Goal: Task Accomplishment & Management: Use online tool/utility

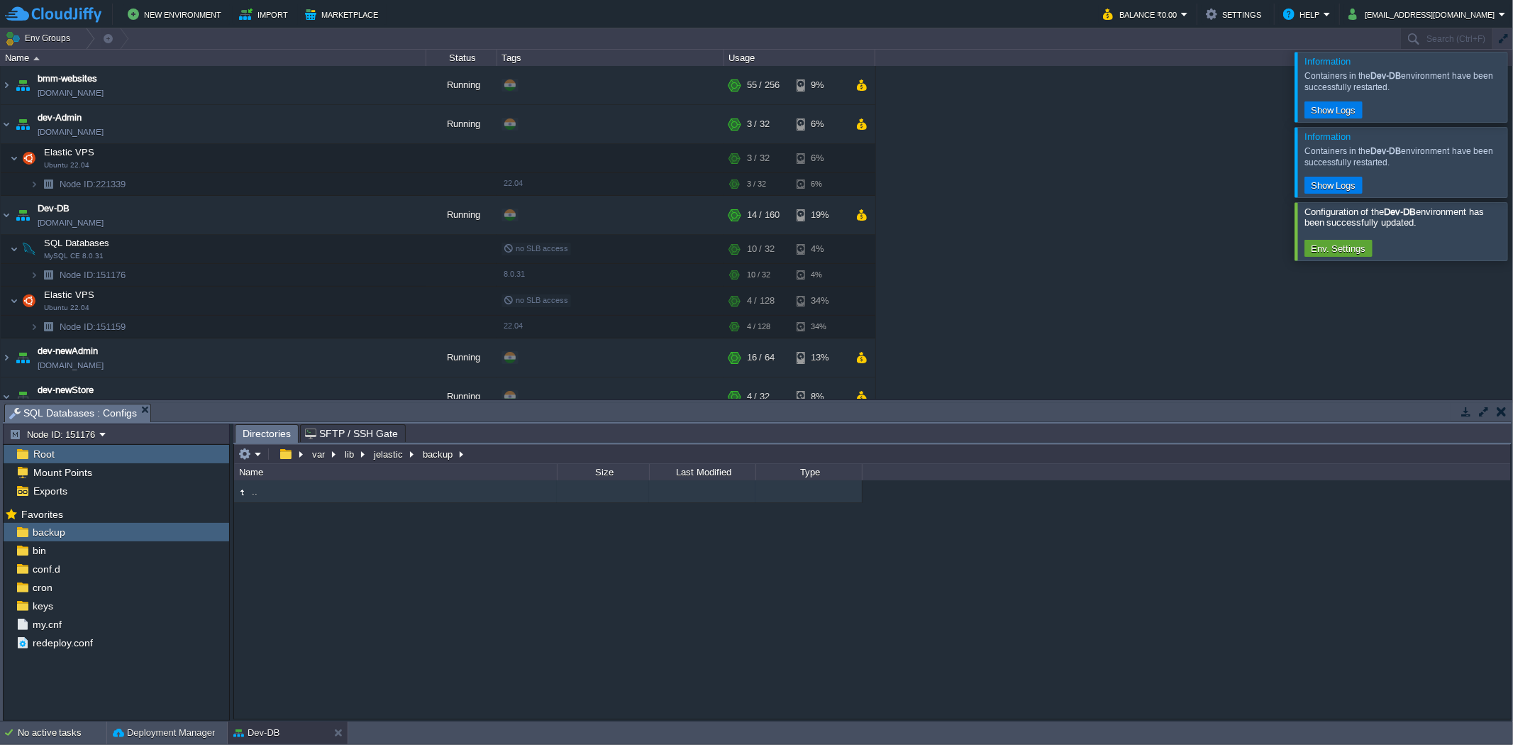
scroll to position [99, 0]
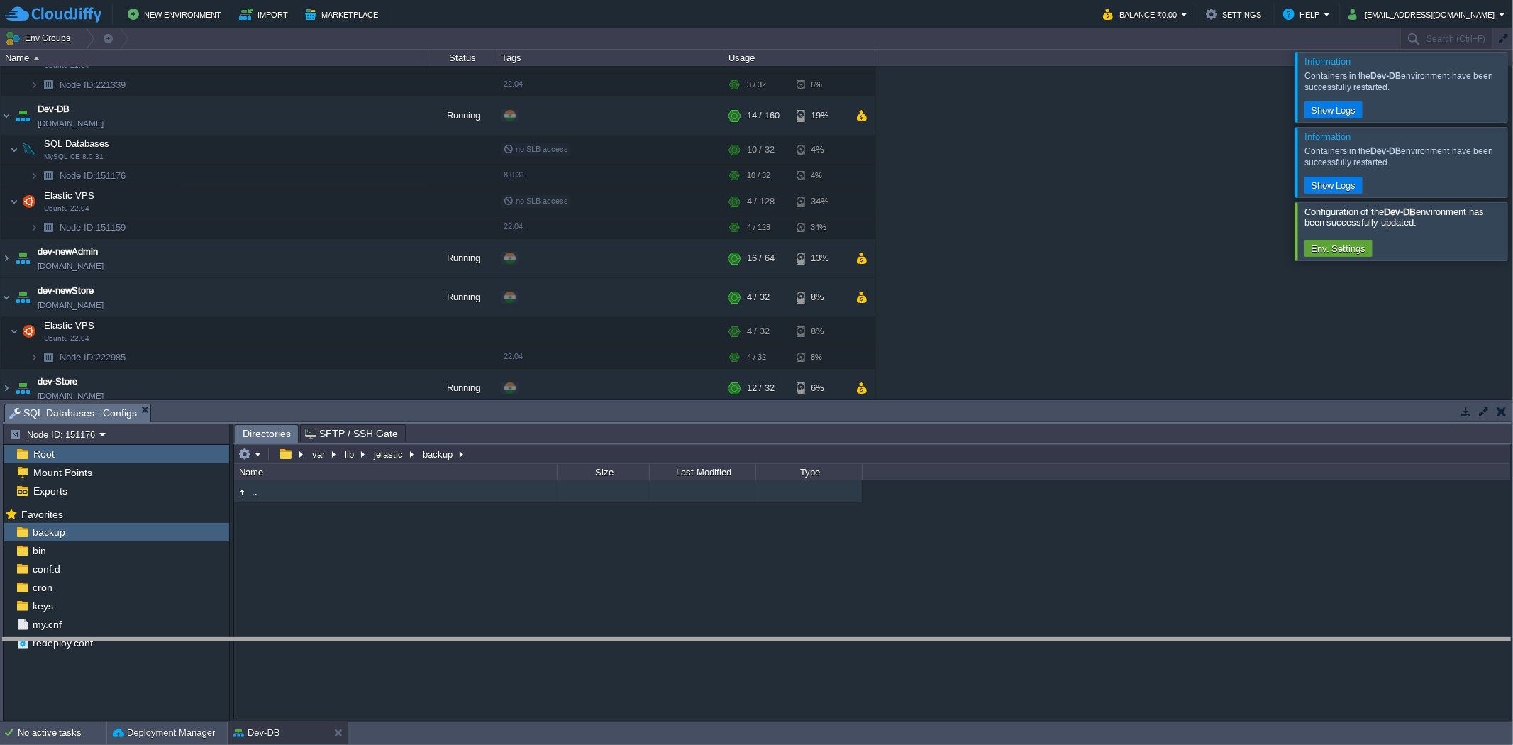
drag, startPoint x: 362, startPoint y: 413, endPoint x: 400, endPoint y: 647, distance: 237.8
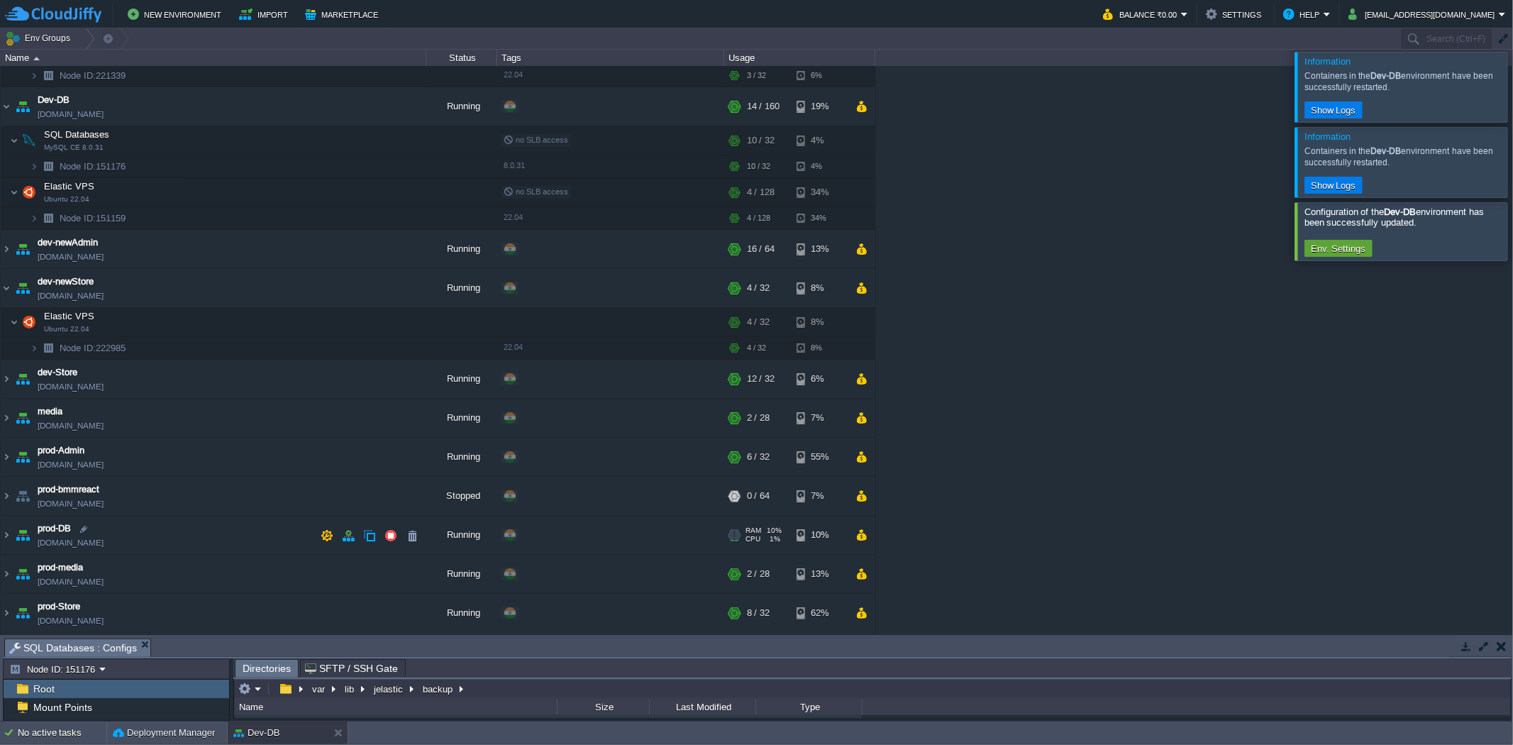
scroll to position [108, 0]
click at [10, 108] on img at bounding box center [6, 107] width 11 height 38
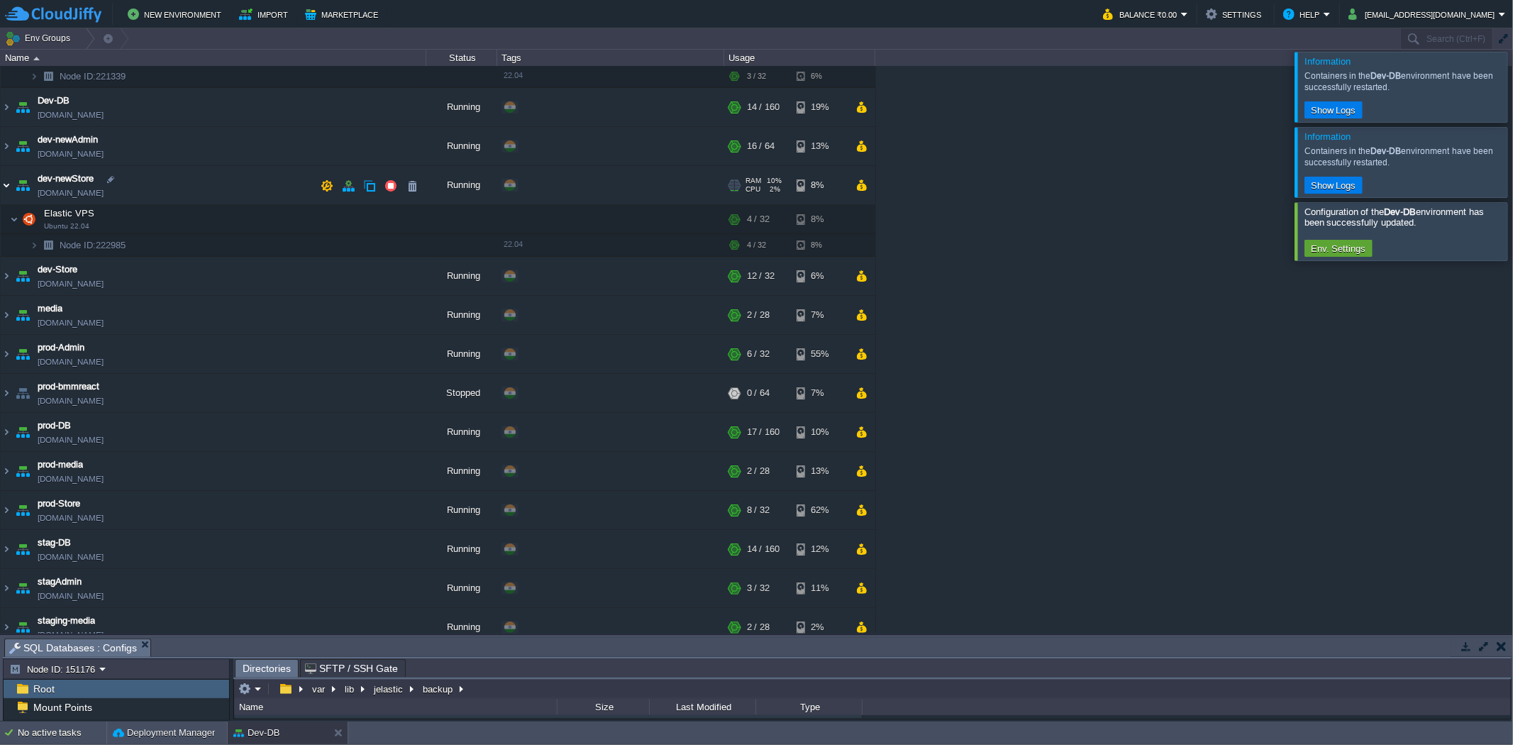
click at [6, 179] on img at bounding box center [6, 185] width 11 height 38
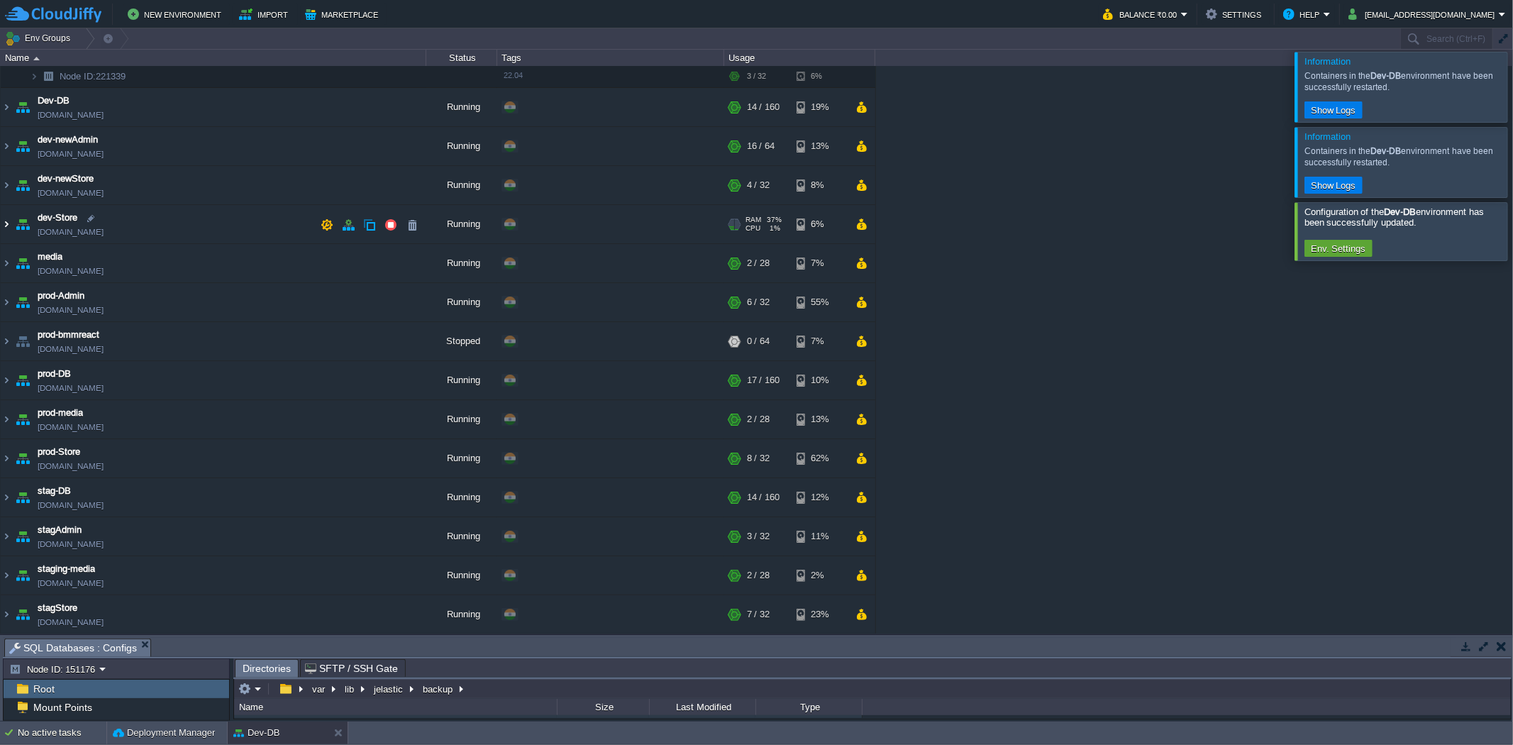
click at [7, 228] on img at bounding box center [6, 224] width 11 height 38
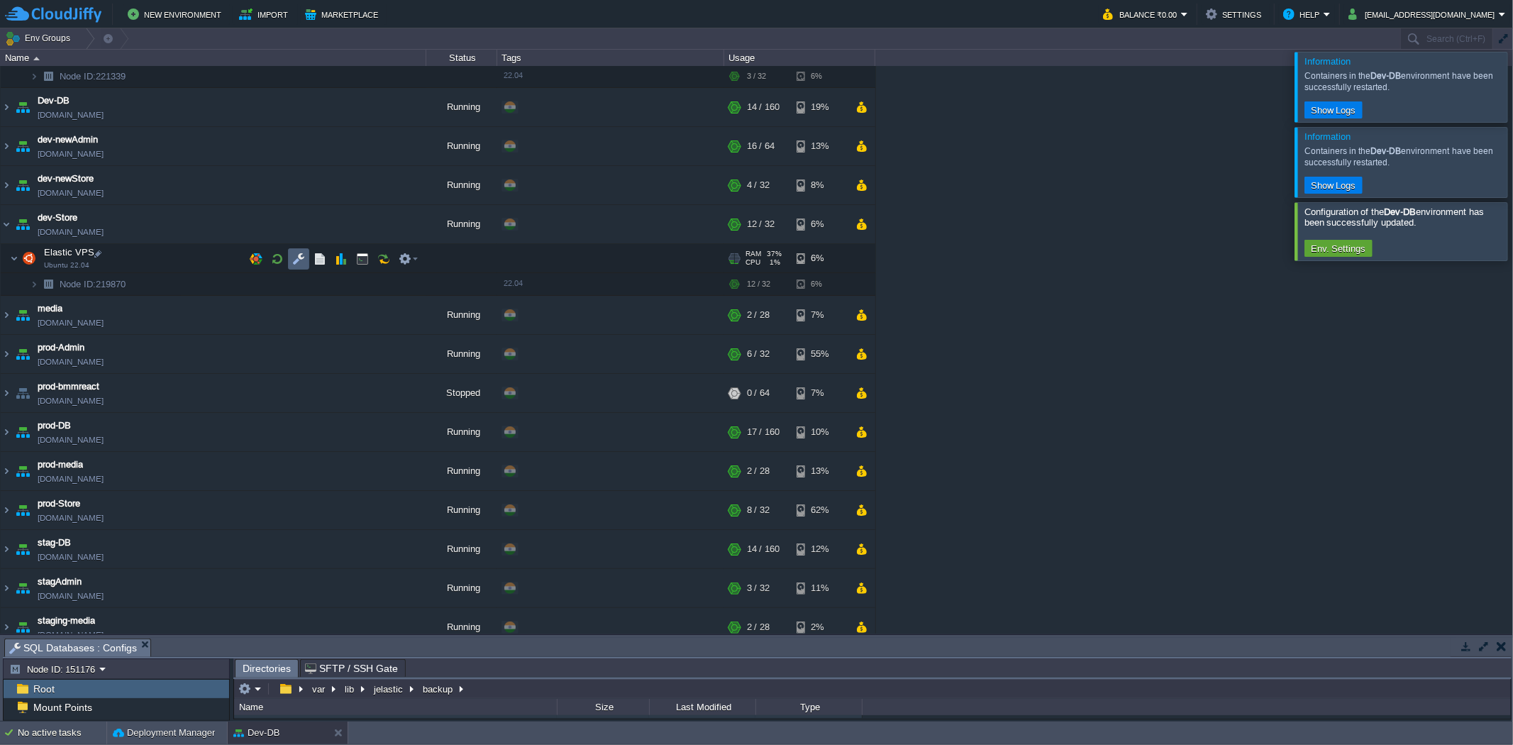
click at [291, 256] on td at bounding box center [298, 258] width 21 height 21
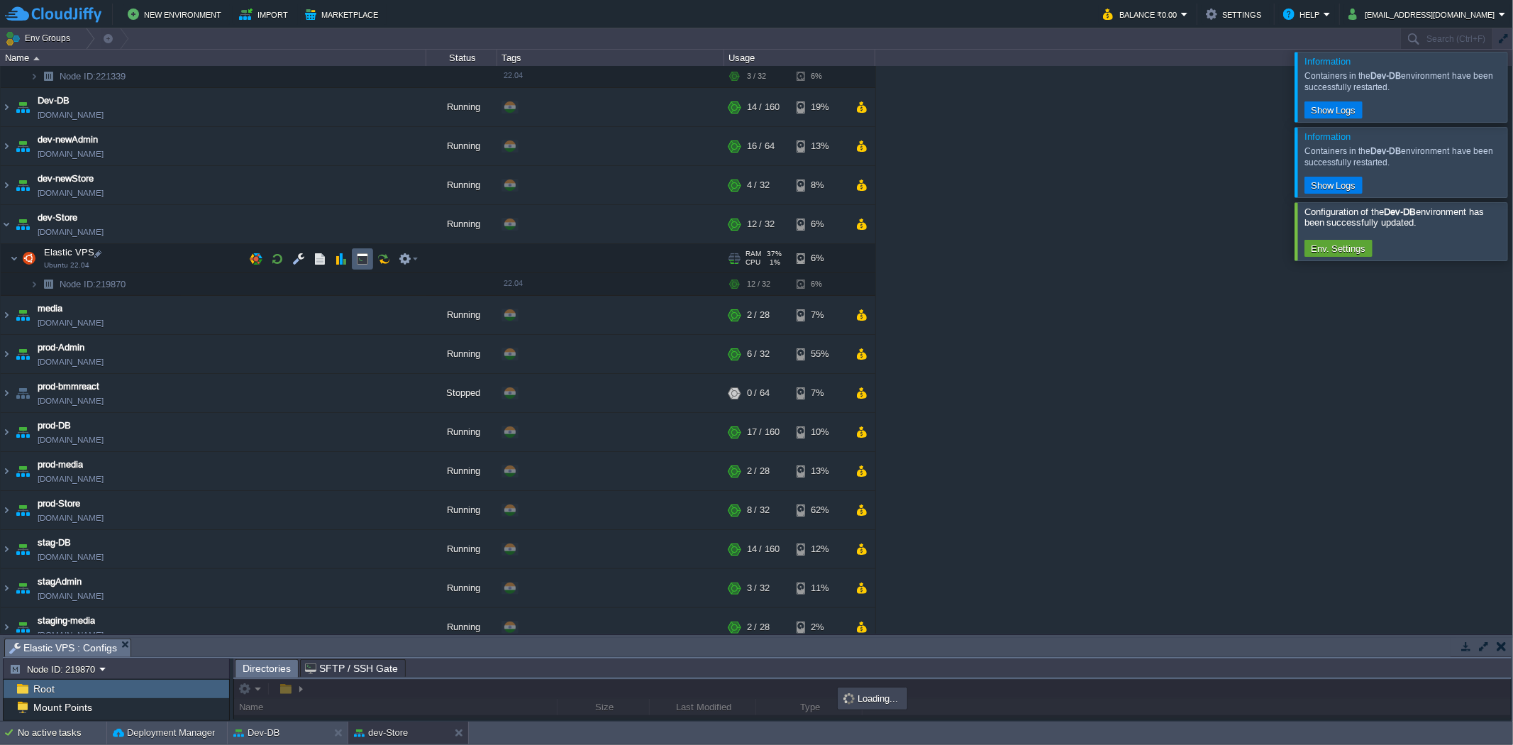
click at [362, 269] on td at bounding box center [362, 258] width 21 height 21
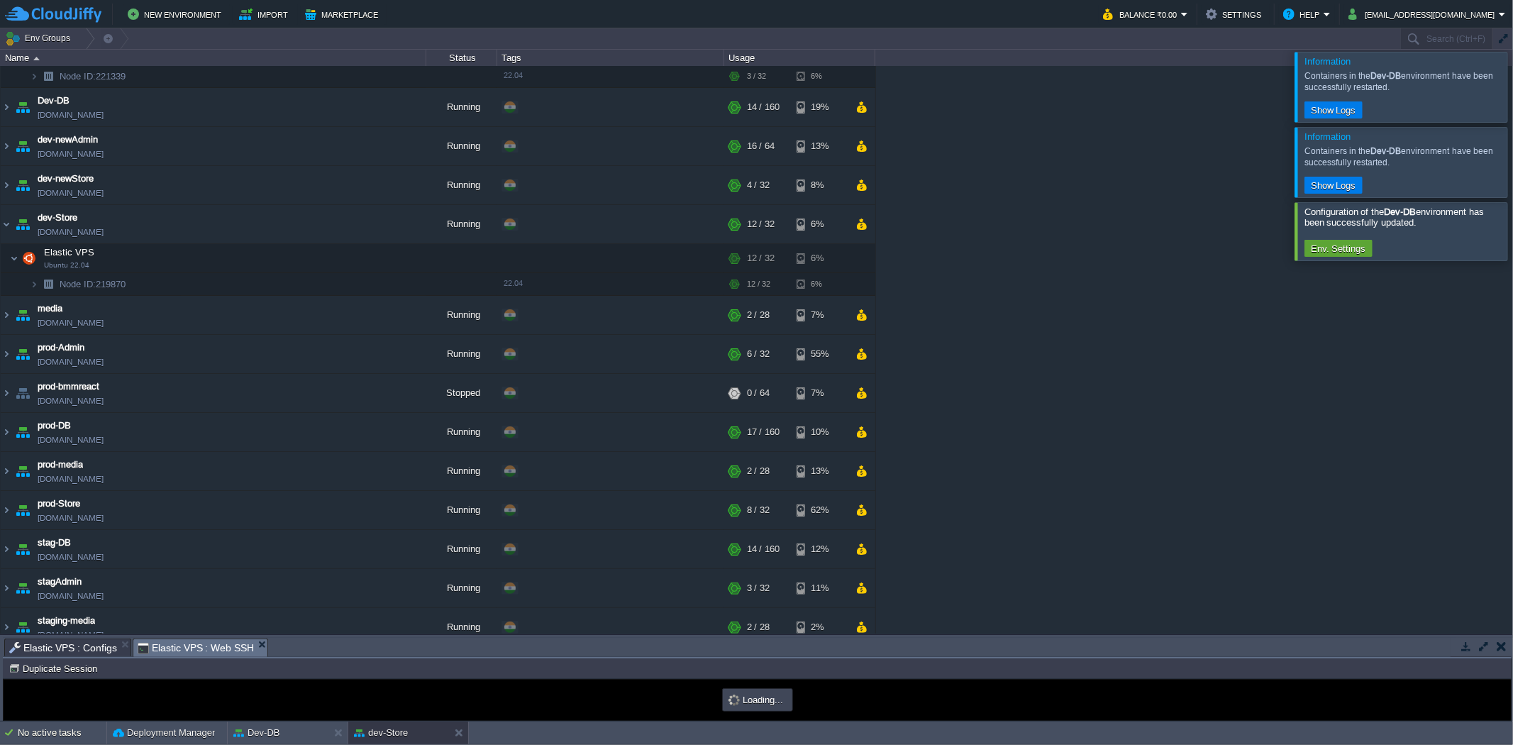
scroll to position [0, 0]
type input "#000000"
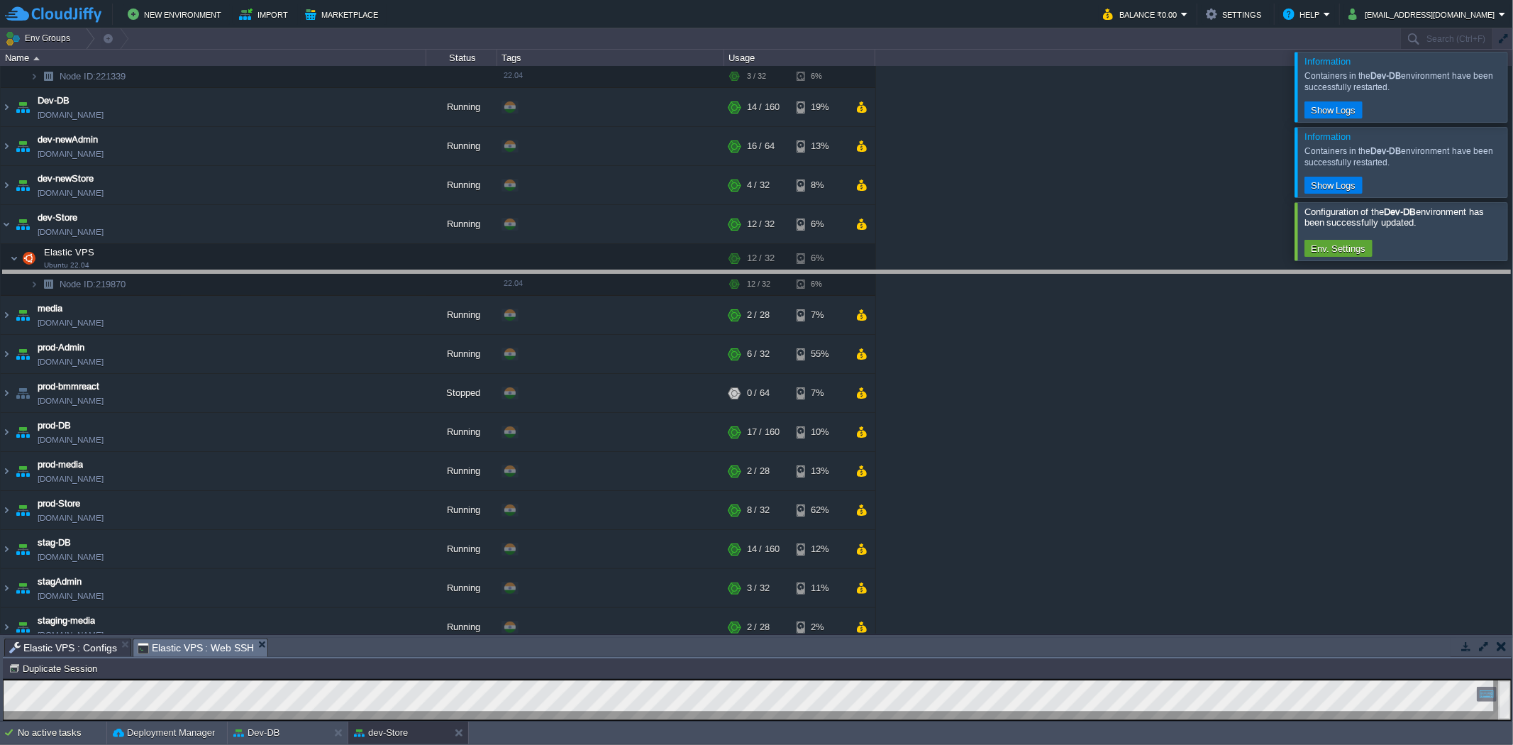
drag, startPoint x: 415, startPoint y: 641, endPoint x: 548, endPoint y: 274, distance: 390.8
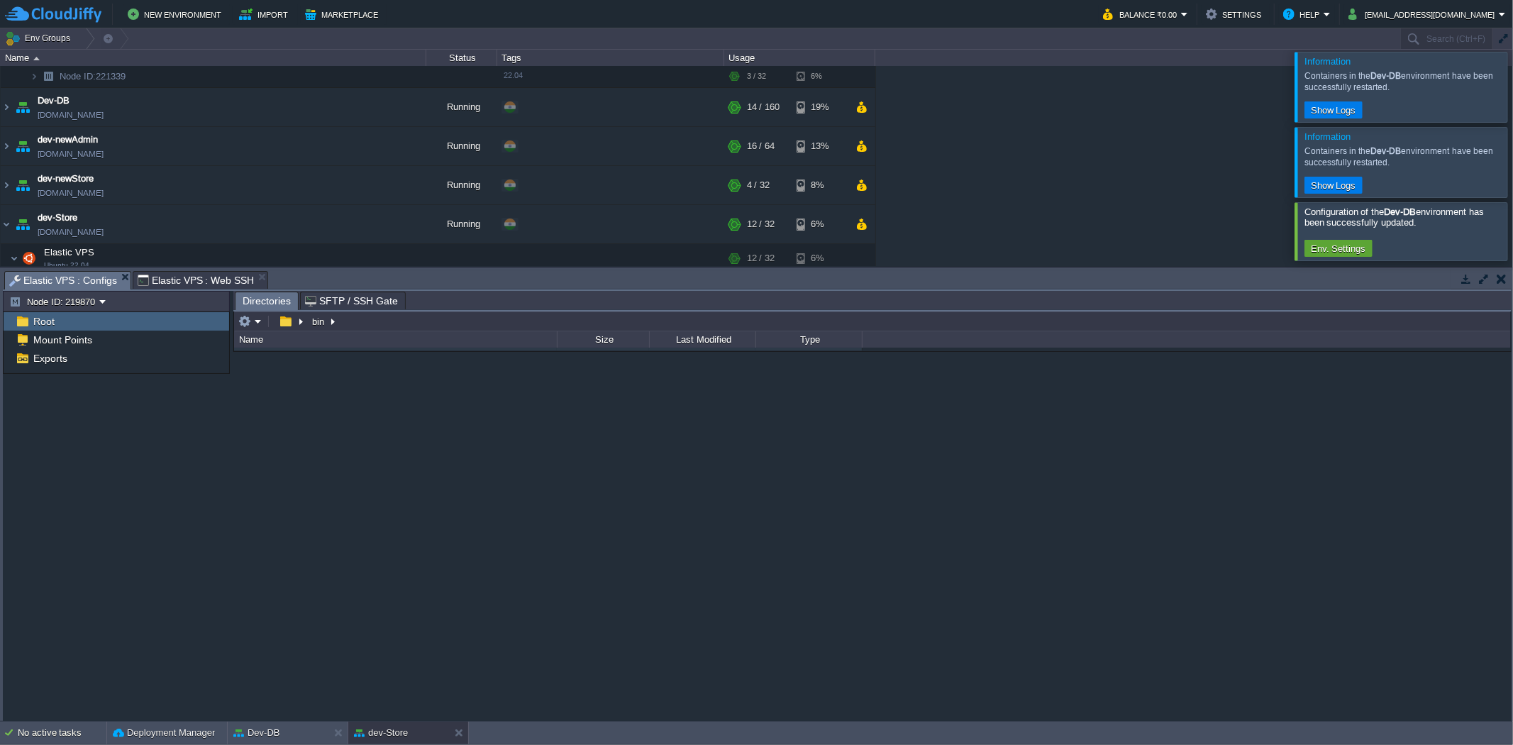
click at [91, 273] on span "Elastic VPS : Configs" at bounding box center [63, 281] width 108 height 18
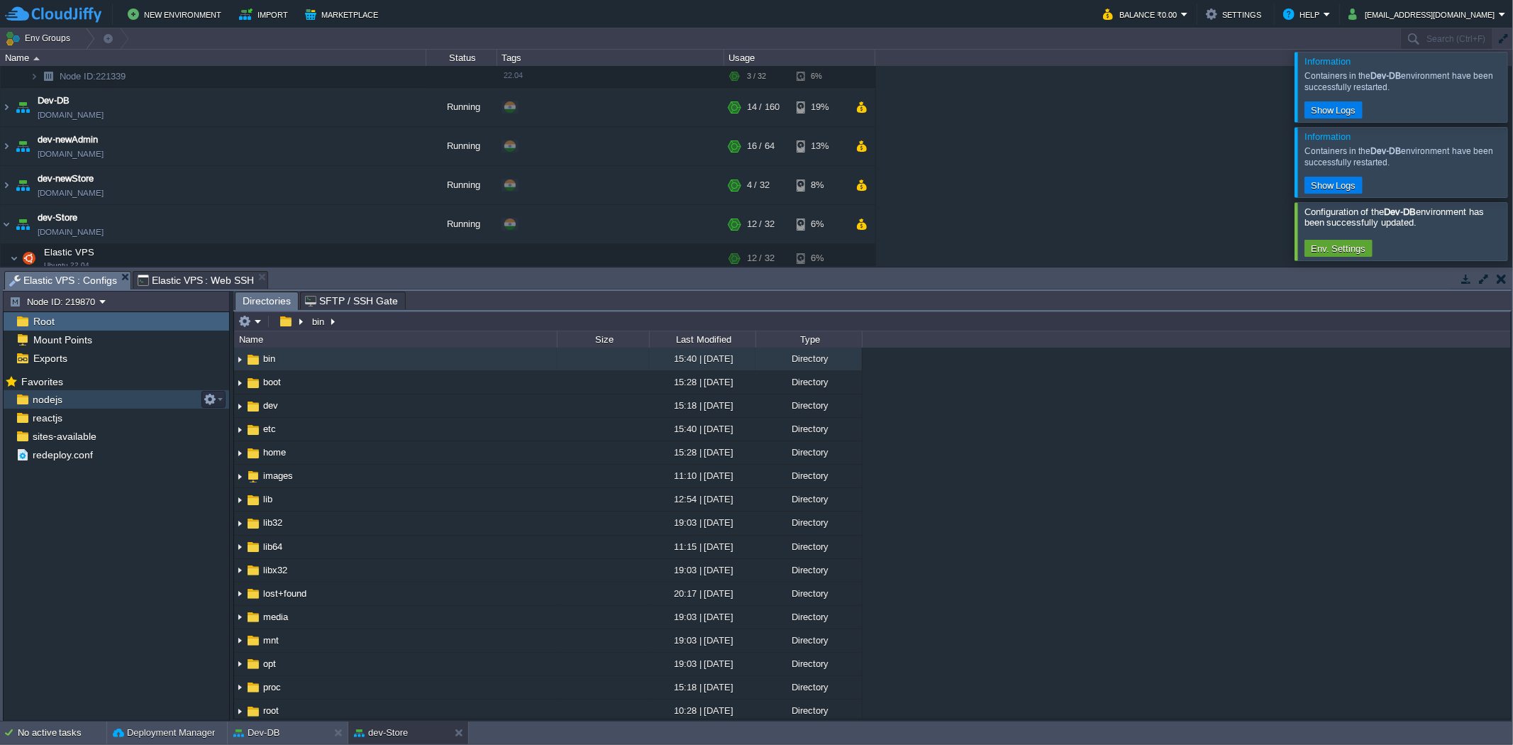
click at [85, 400] on div "nodejs" at bounding box center [117, 399] width 226 height 18
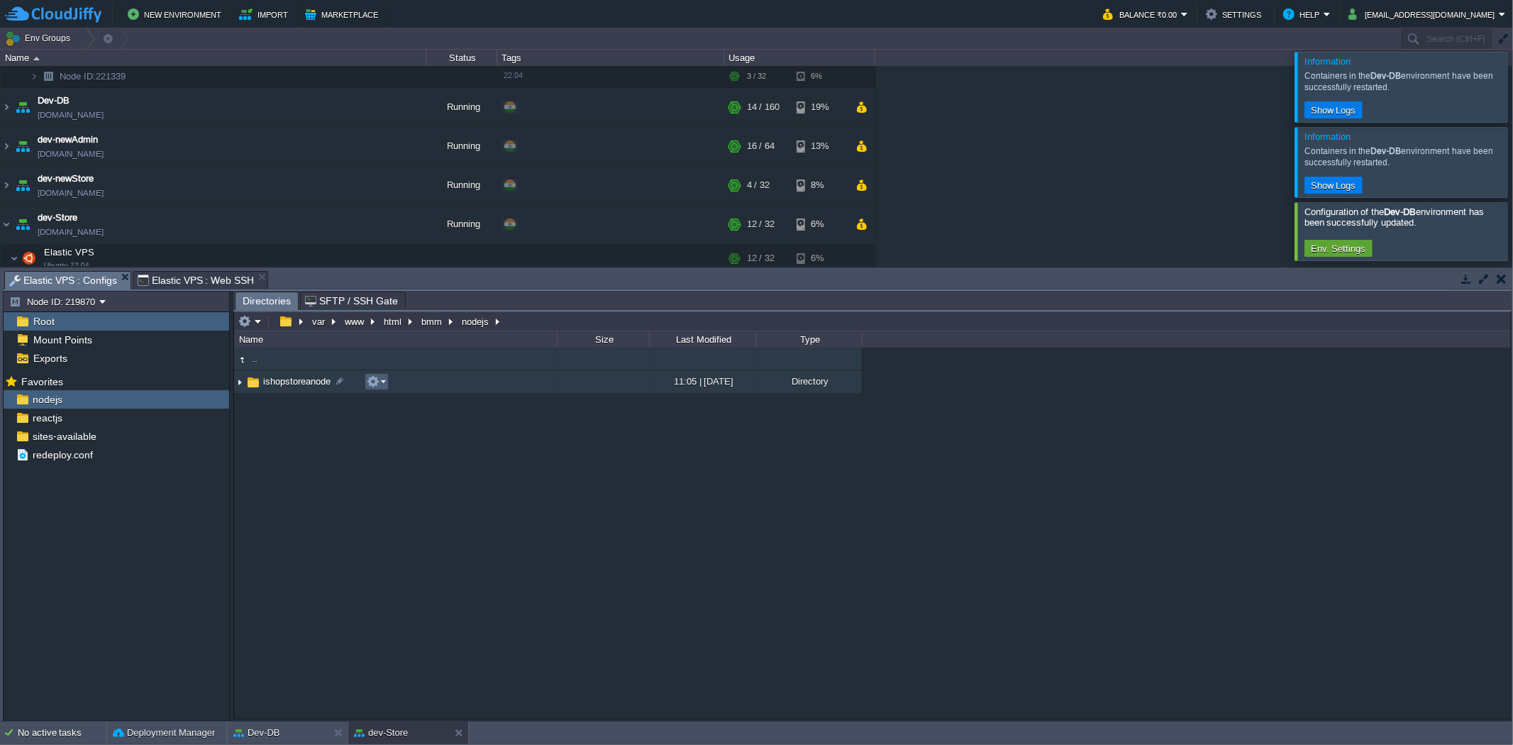
click at [379, 387] on em at bounding box center [376, 381] width 19 height 13
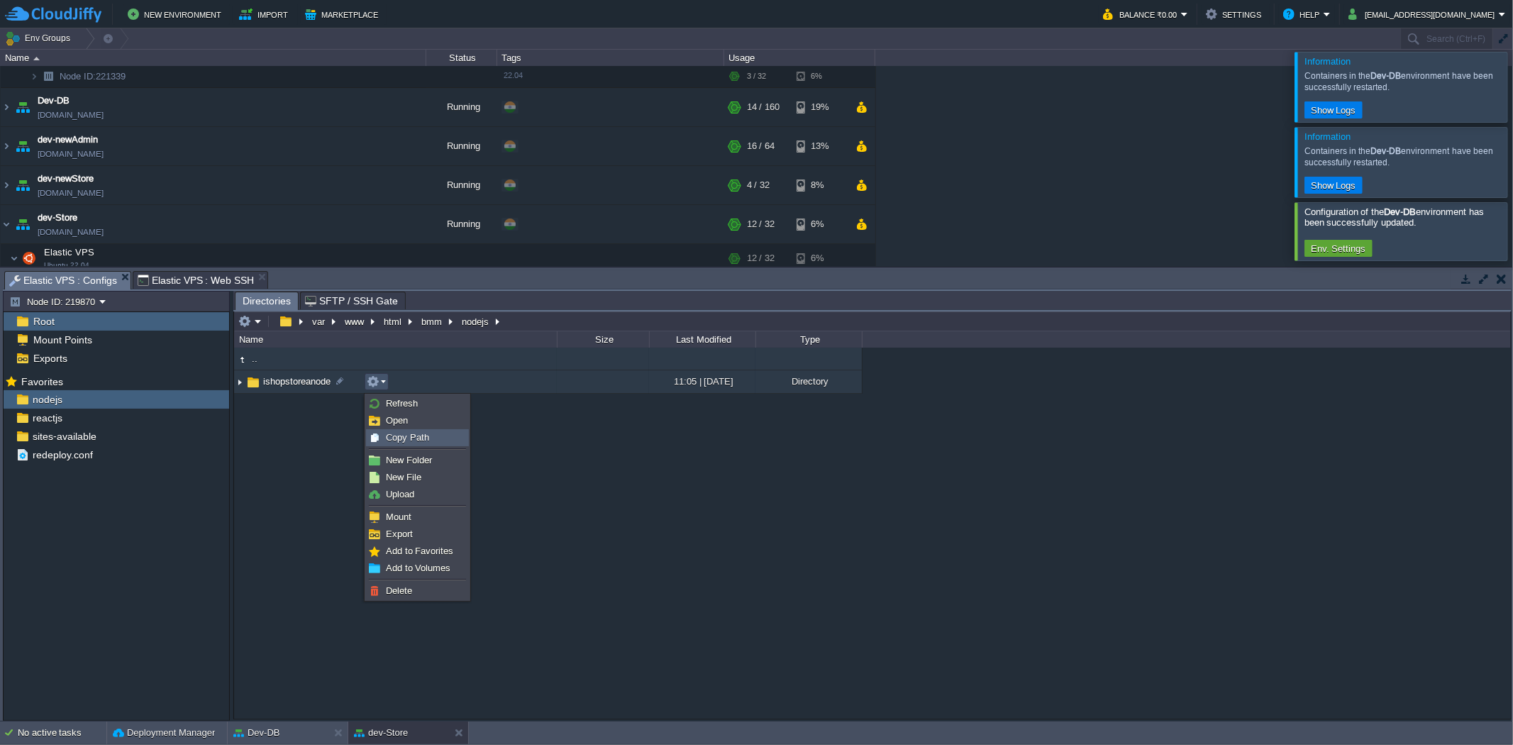
click at [388, 438] on span "Copy Path" at bounding box center [407, 437] width 43 height 11
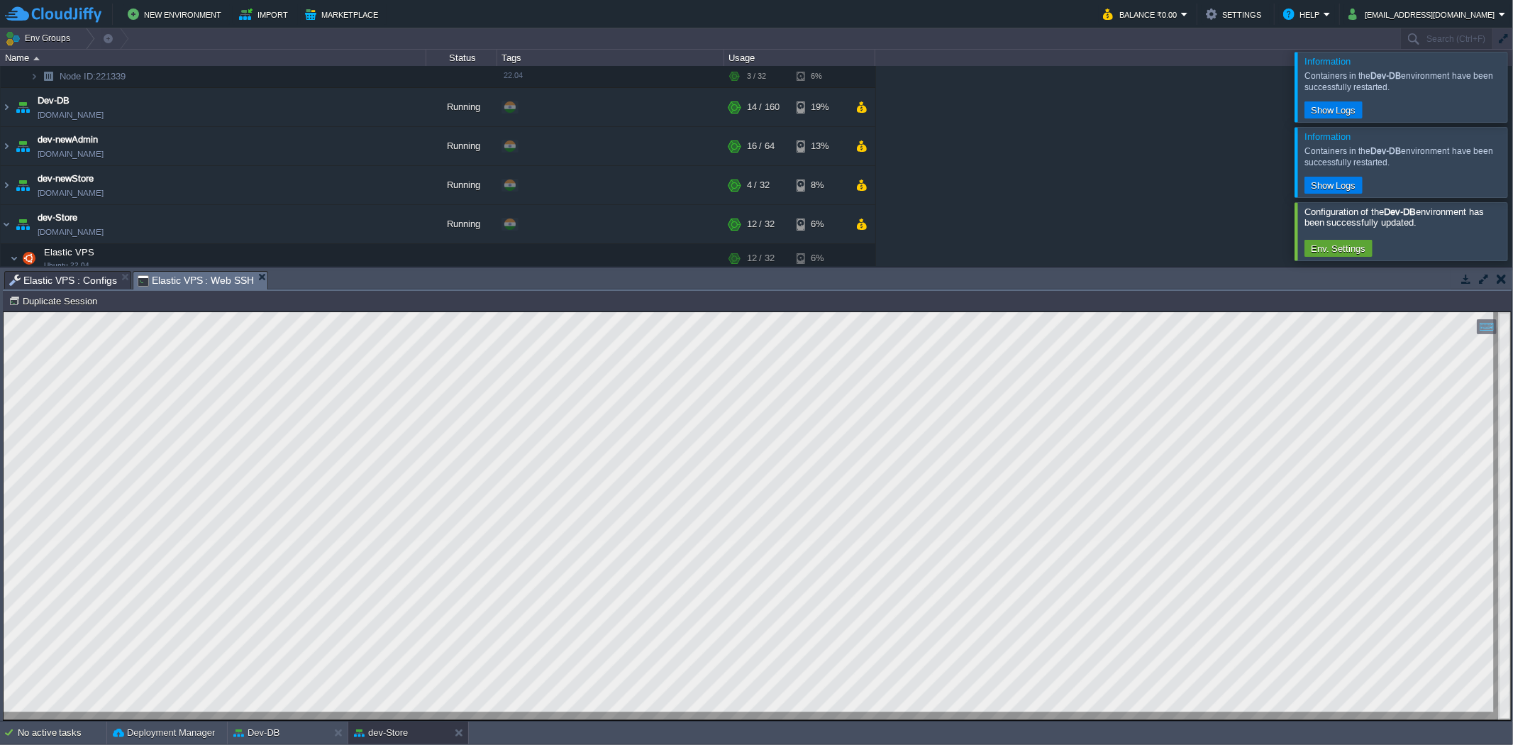
click at [216, 278] on span "Elastic VPS : Web SSH" at bounding box center [196, 281] width 117 height 18
click at [396, 729] on button "dev-Store" at bounding box center [381, 733] width 54 height 14
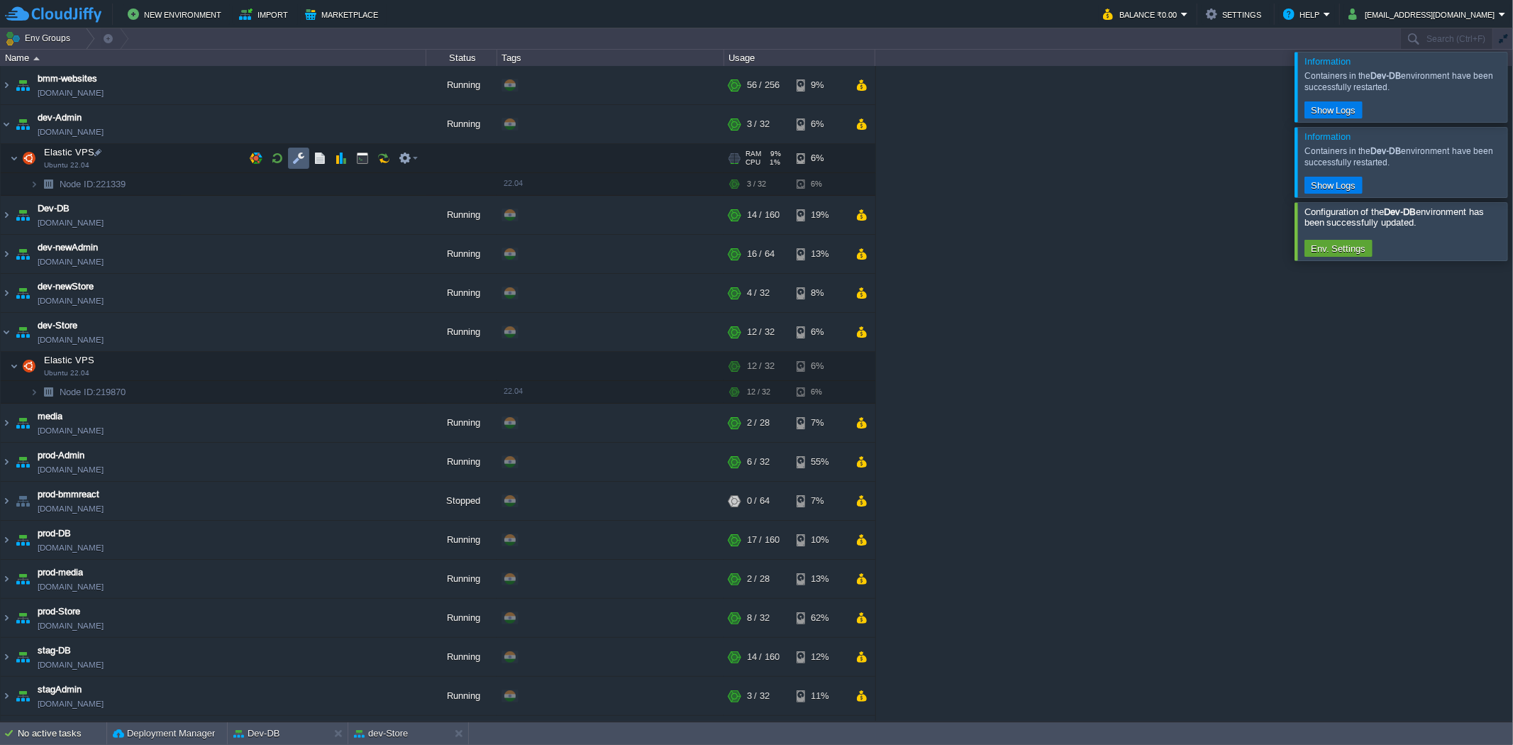
click at [291, 158] on td at bounding box center [298, 158] width 21 height 21
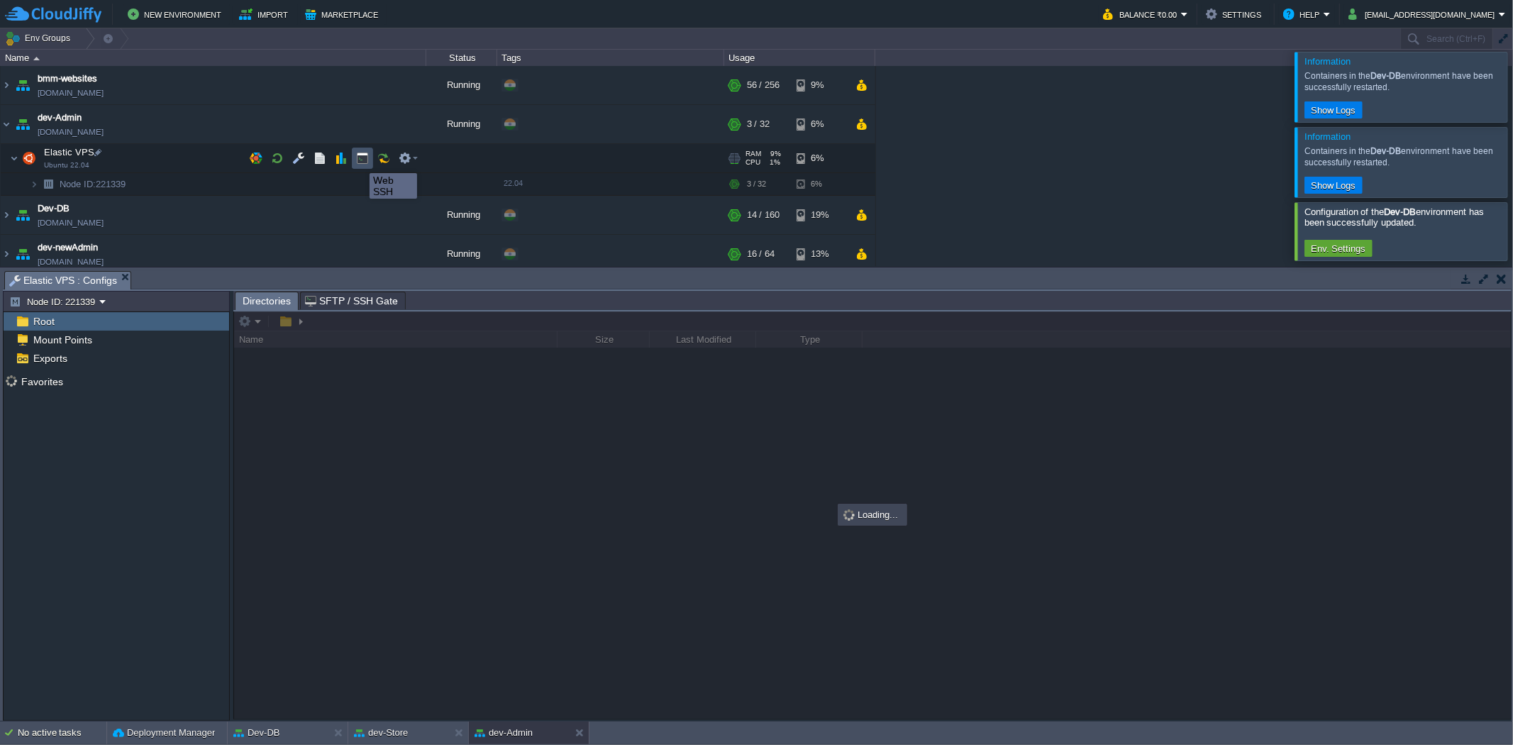
click at [359, 160] on button "button" at bounding box center [362, 158] width 13 height 13
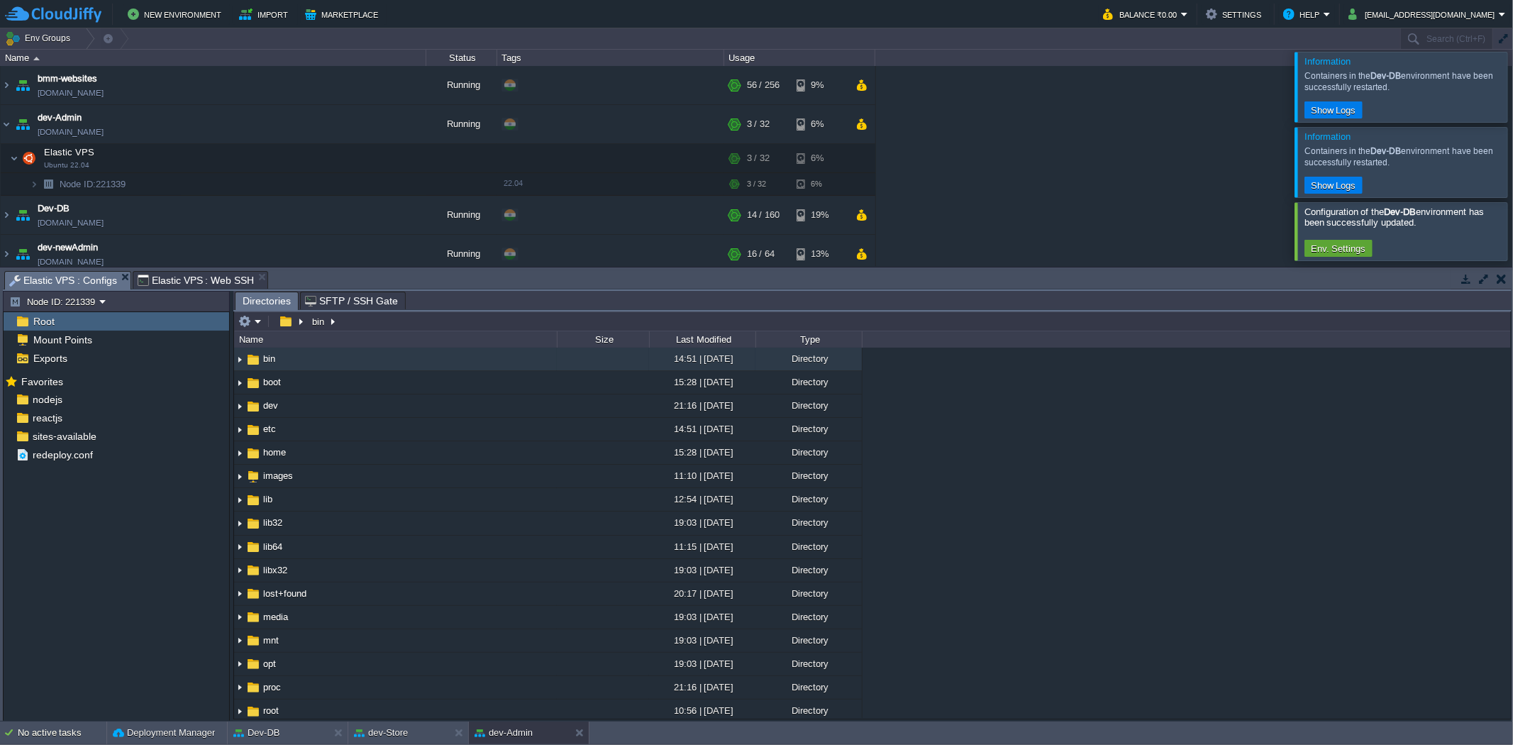
click at [80, 284] on span "Elastic VPS : Configs" at bounding box center [63, 281] width 108 height 18
click at [72, 419] on div "reactjs" at bounding box center [117, 417] width 226 height 18
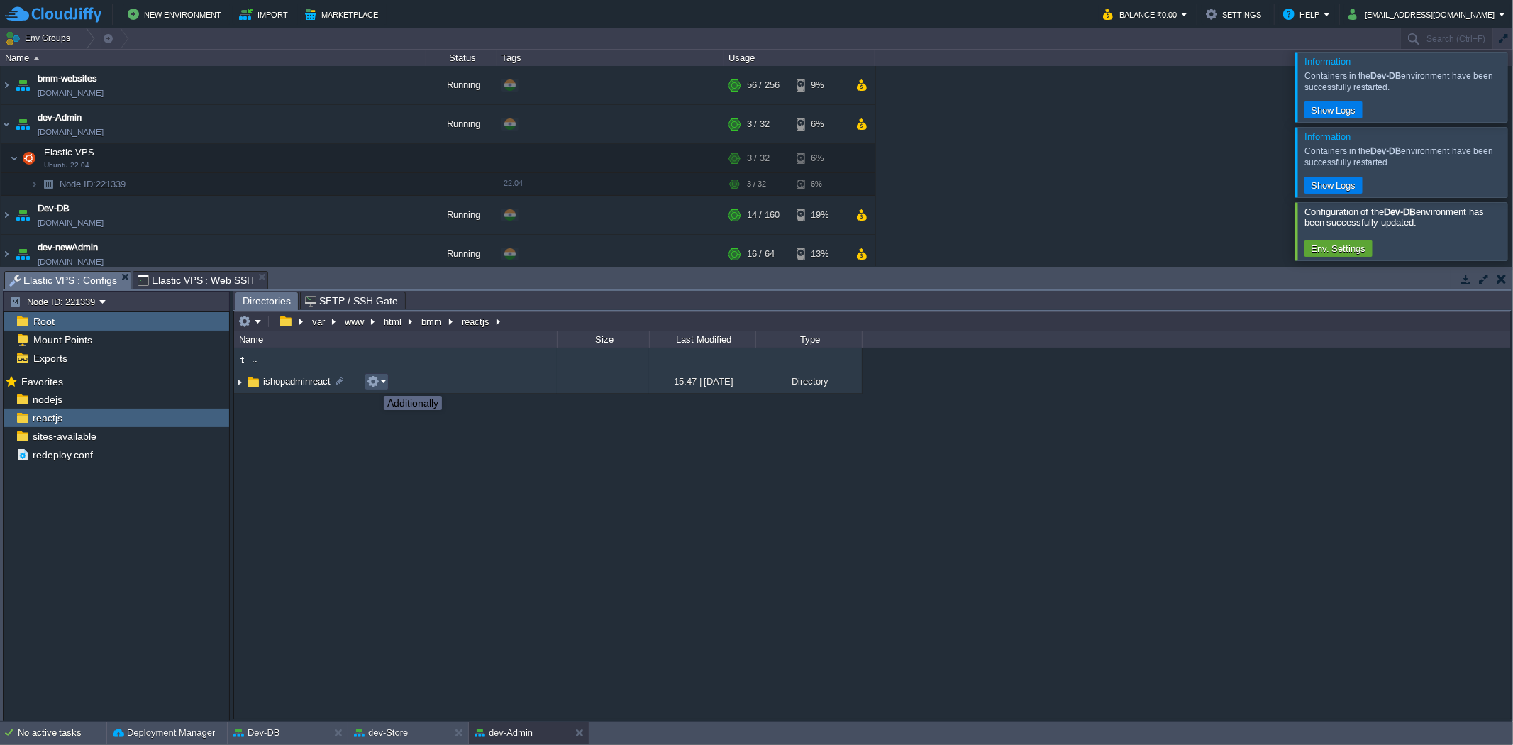
click at [373, 383] on button "button" at bounding box center [373, 381] width 13 height 13
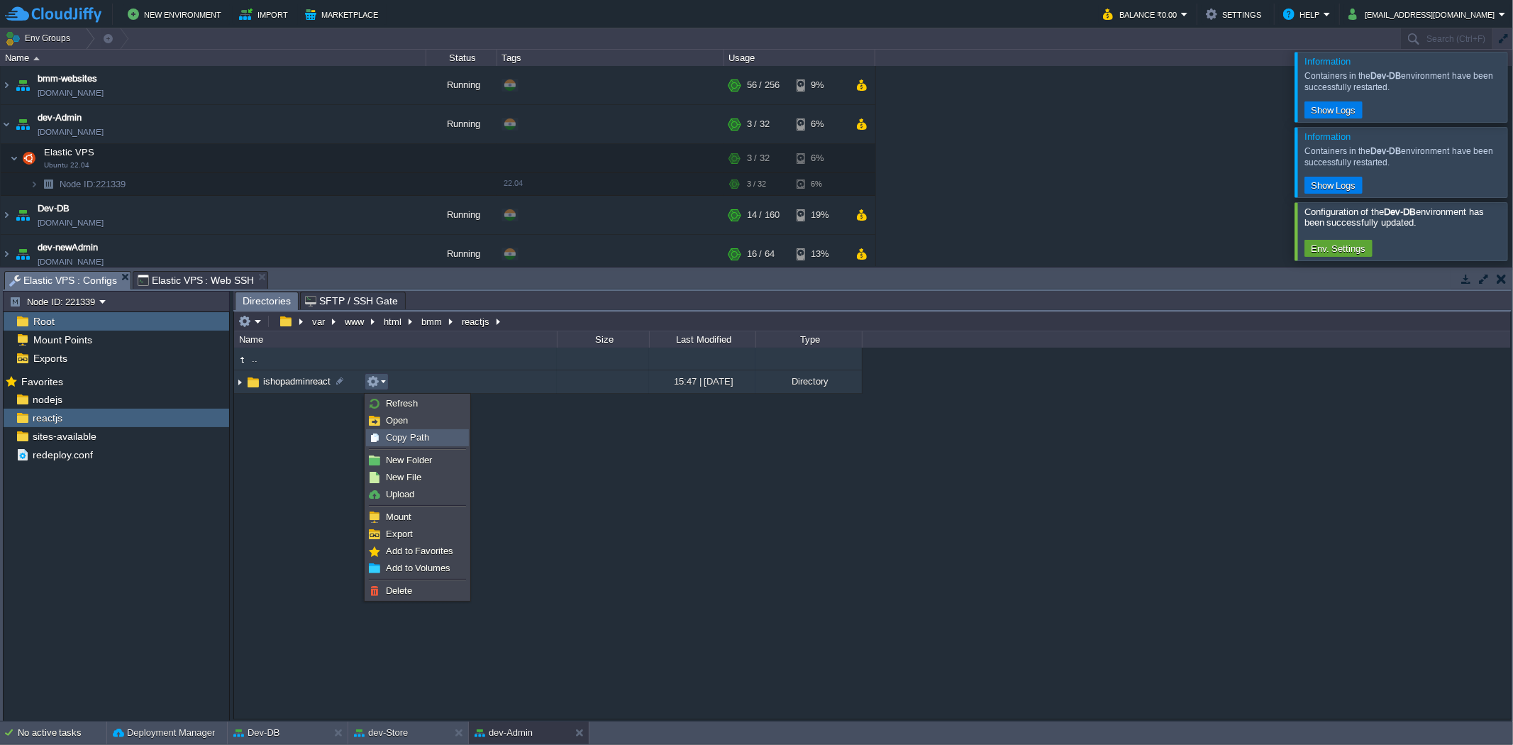
click at [386, 436] on span "Copy Path" at bounding box center [407, 437] width 43 height 11
type textarea "/var/www/html/bmm/reactjs/ishopadminreact"
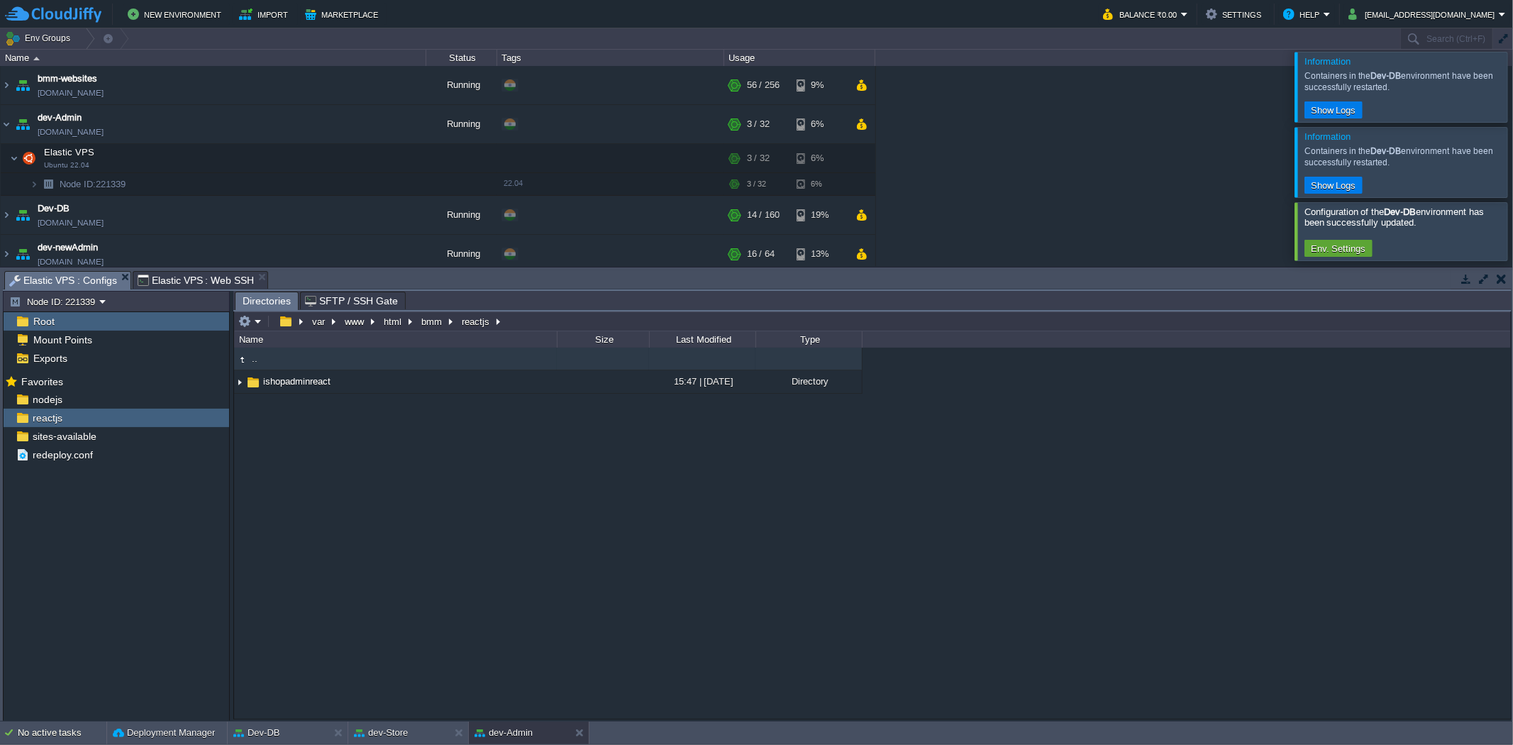
type input "#000000"
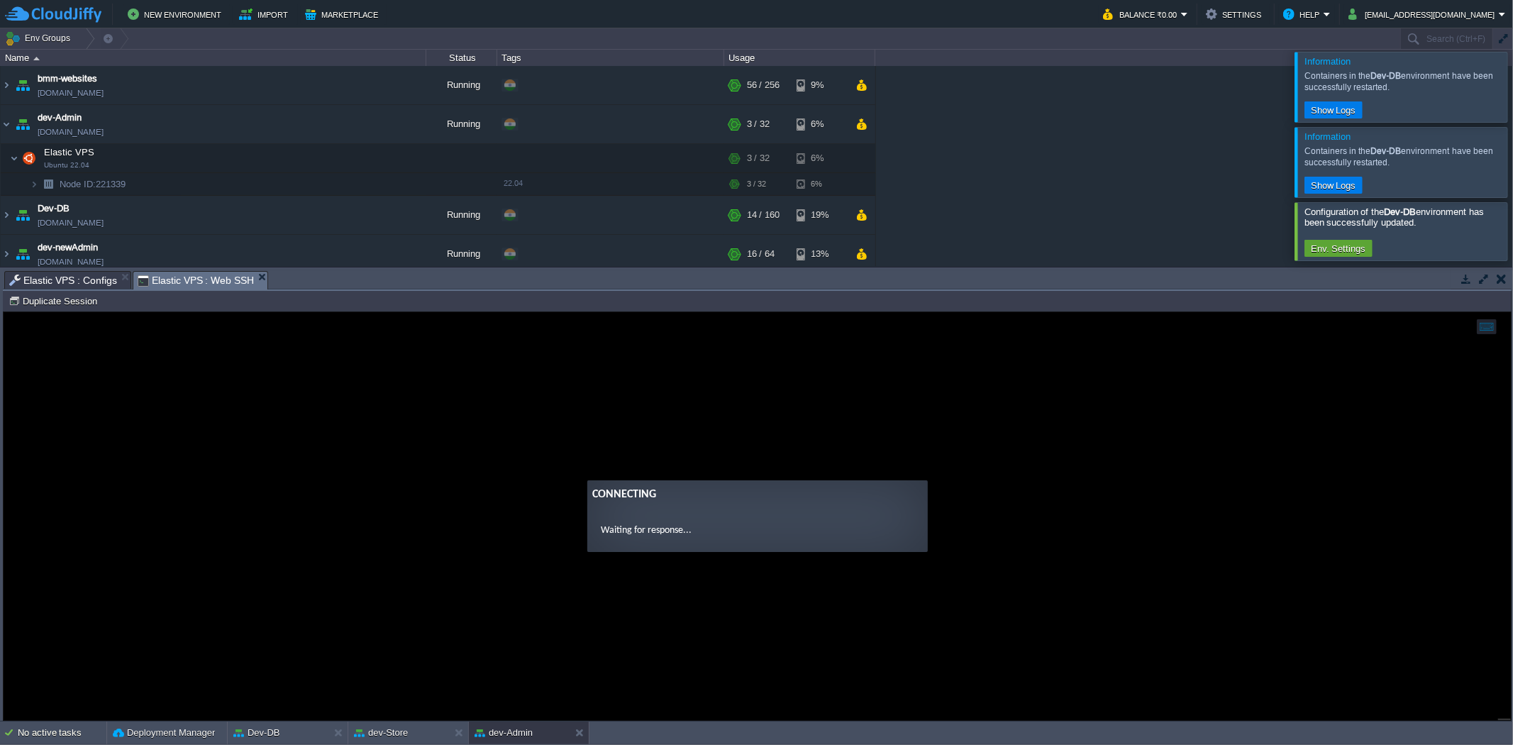
click at [202, 272] on span "Elastic VPS : Web SSH" at bounding box center [196, 281] width 117 height 18
